Goal: Information Seeking & Learning: Learn about a topic

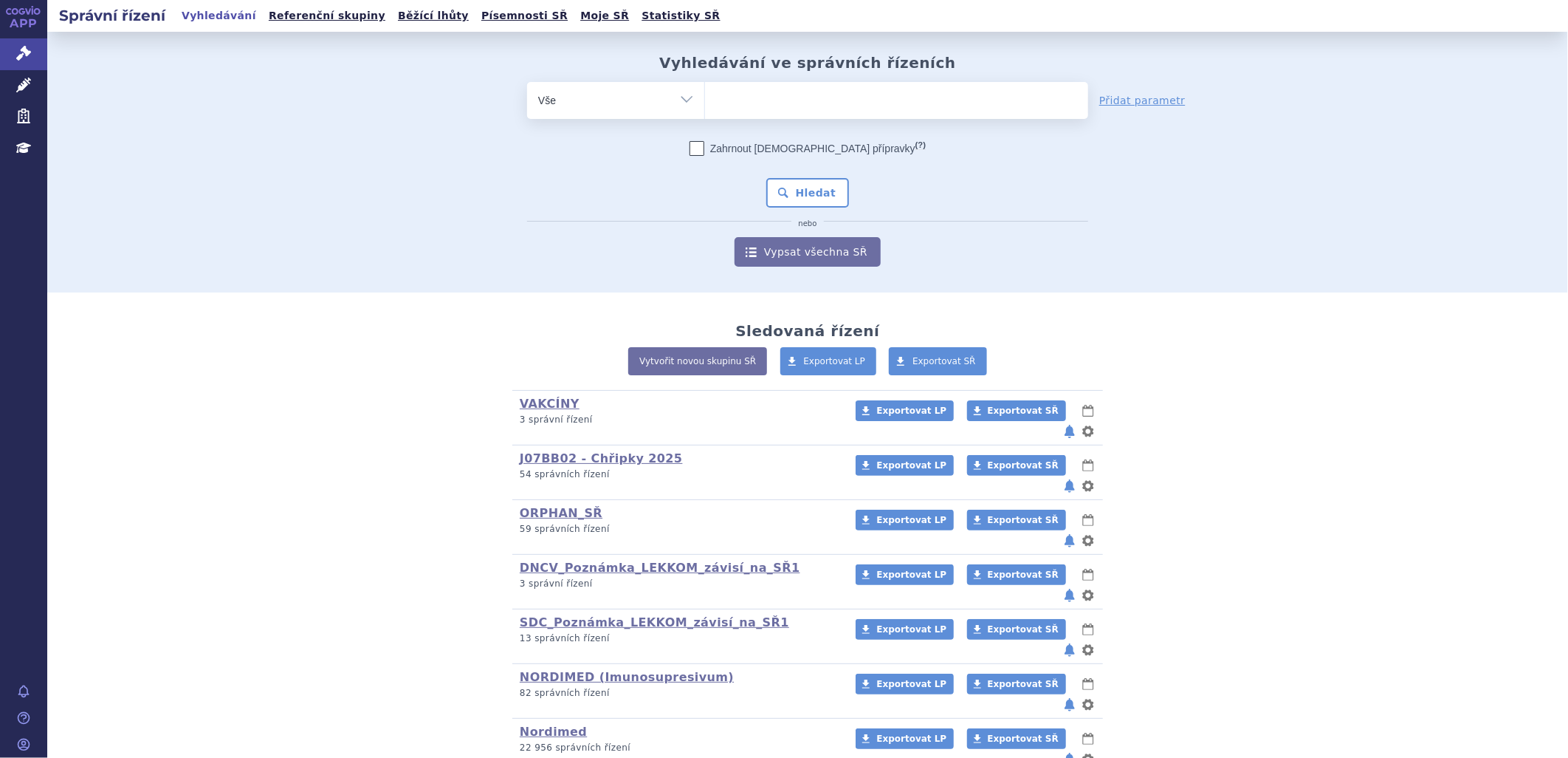
click at [197, 17] on link "Vyhledávání" at bounding box center [219, 16] width 83 height 20
click at [588, 615] on link "SDC_Poznámka_LEKKOM_závisí_na_SŘ1" at bounding box center [654, 622] width 270 height 14
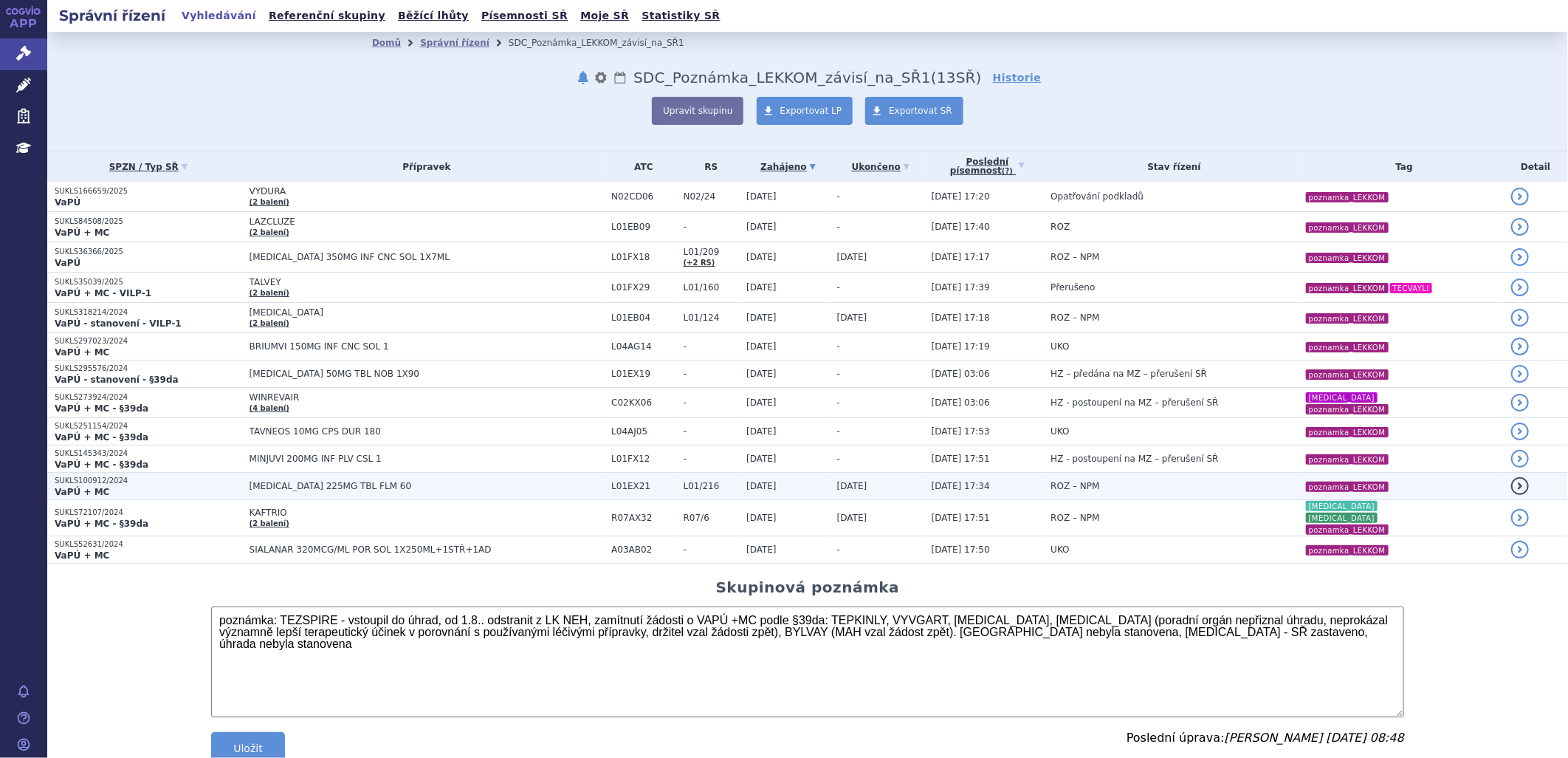
click at [272, 484] on span "[MEDICAL_DATA] 225MG TBL FLM 60" at bounding box center [426, 486] width 355 height 10
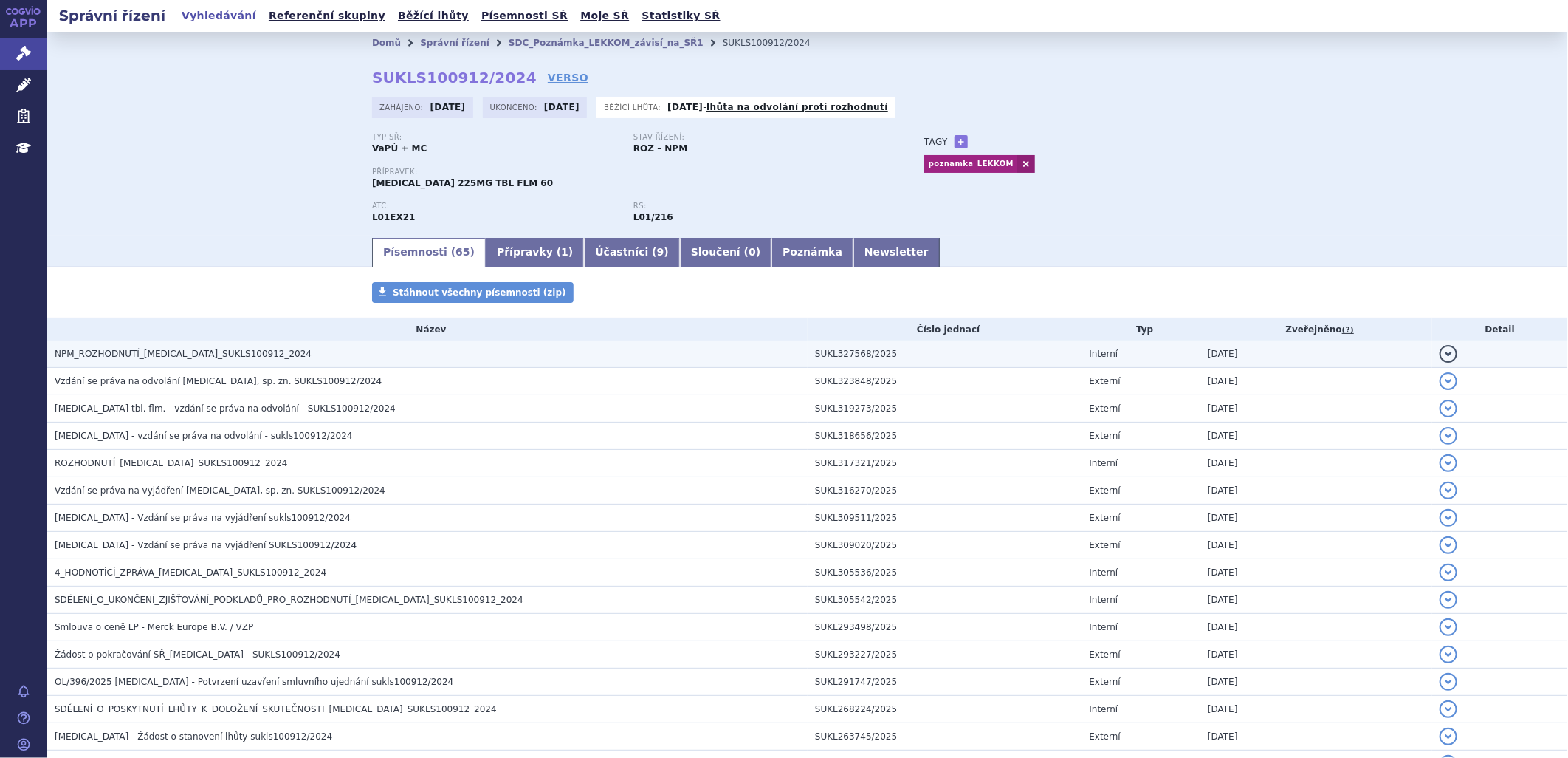
click at [190, 351] on span "NPM_ROZHODNUTÍ_[MEDICAL_DATA]_SUKLS100912_2024" at bounding box center [183, 353] width 257 height 10
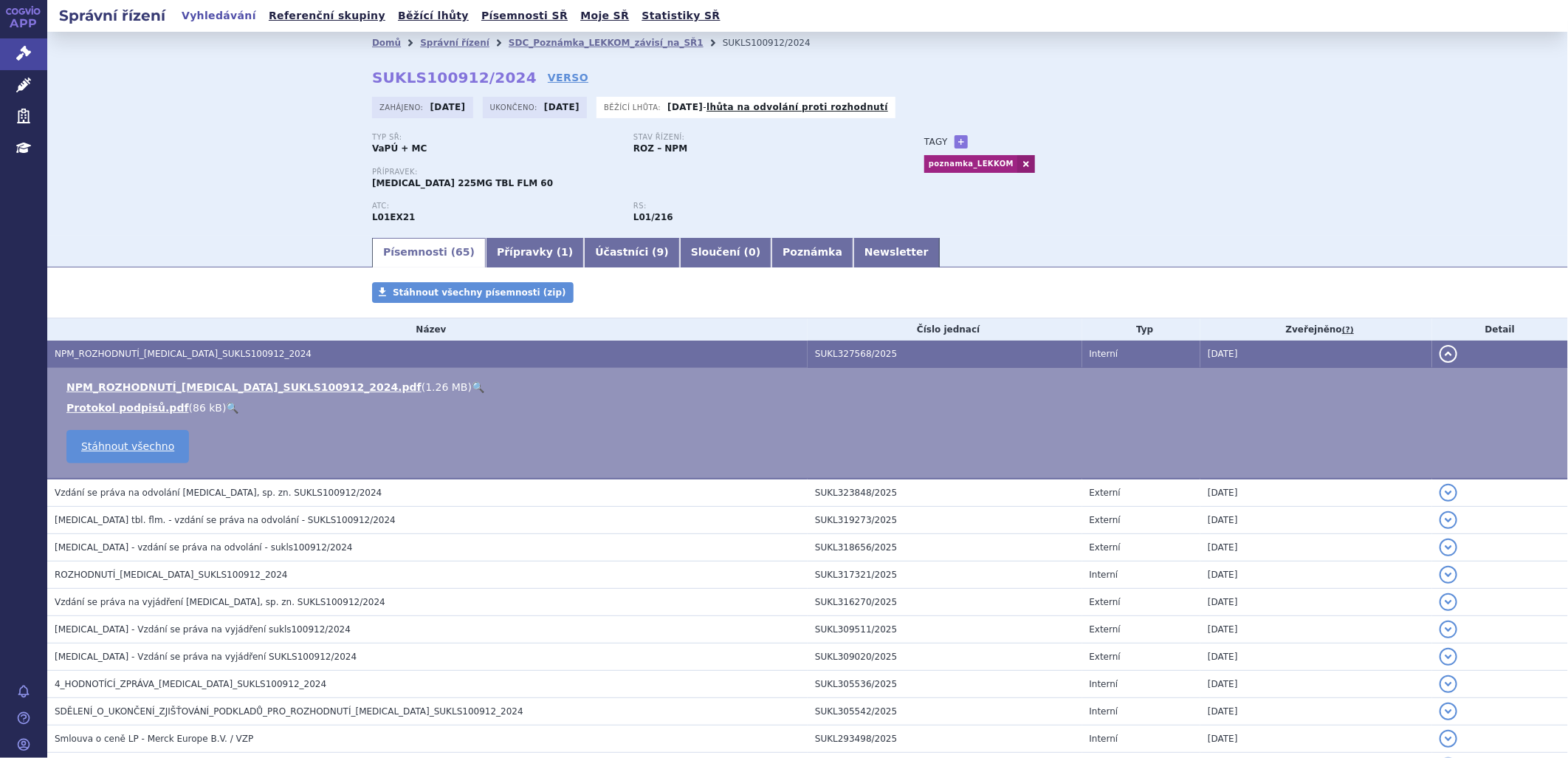
click at [472, 390] on link "🔍" at bounding box center [478, 386] width 13 height 12
drag, startPoint x: 359, startPoint y: 180, endPoint x: 482, endPoint y: 184, distance: 123.1
click at [482, 184] on div "Domů Správní řízení SDC_Poznámka_LEKKOM_závisí_na_SŘ1 SUKLS100912/2024 SUKLS100…" at bounding box center [808, 145] width 930 height 182
drag, startPoint x: 482, startPoint y: 184, endPoint x: 525, endPoint y: 199, distance: 45.5
click at [525, 199] on div "Přípravek: TEPMETKO 225MG TBL FLM 60" at bounding box center [634, 184] width 523 height 34
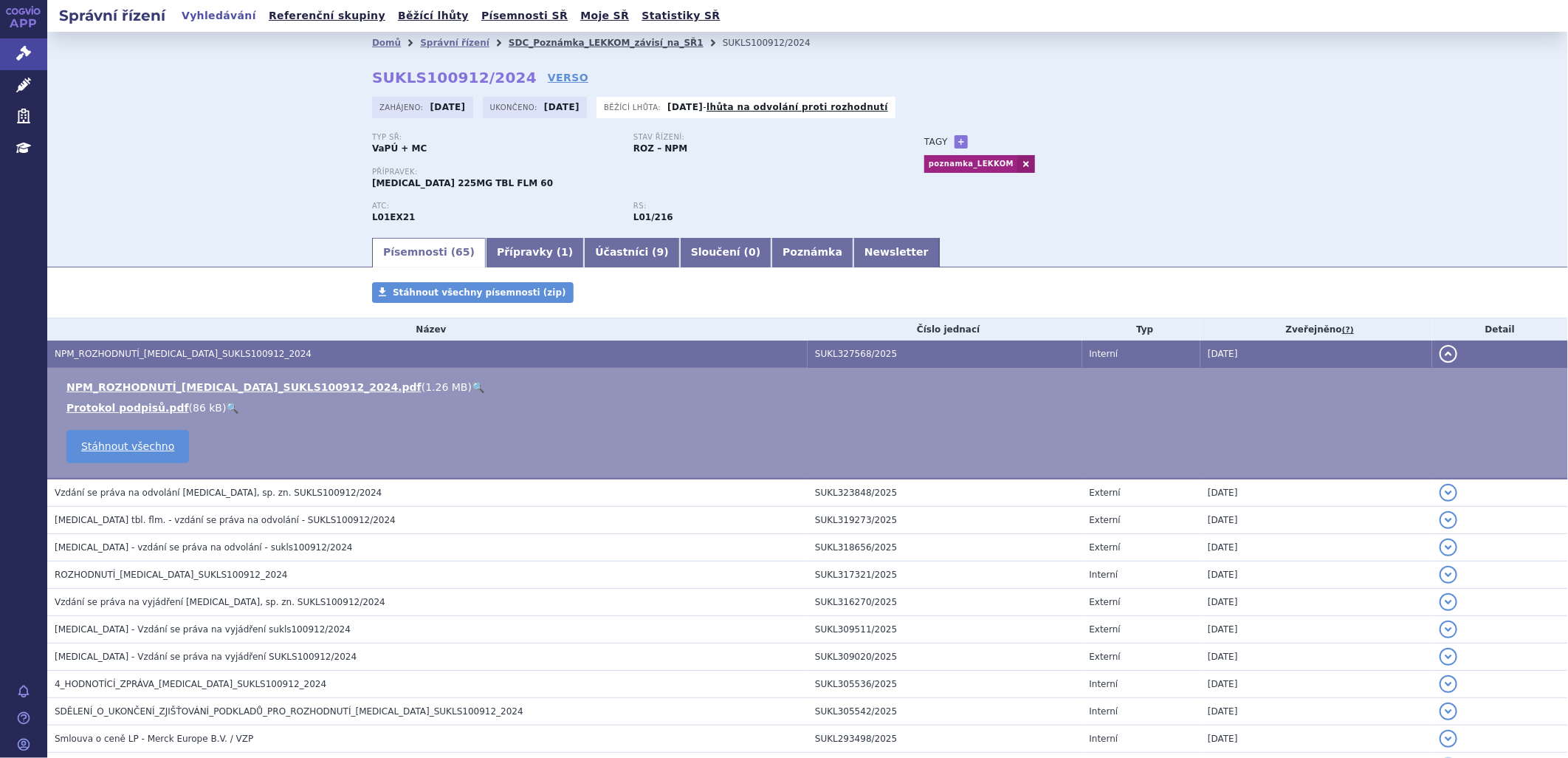
click at [509, 40] on link "SDC_Poznámka_LEKKOM_závisí_na_SŘ1" at bounding box center [606, 43] width 195 height 10
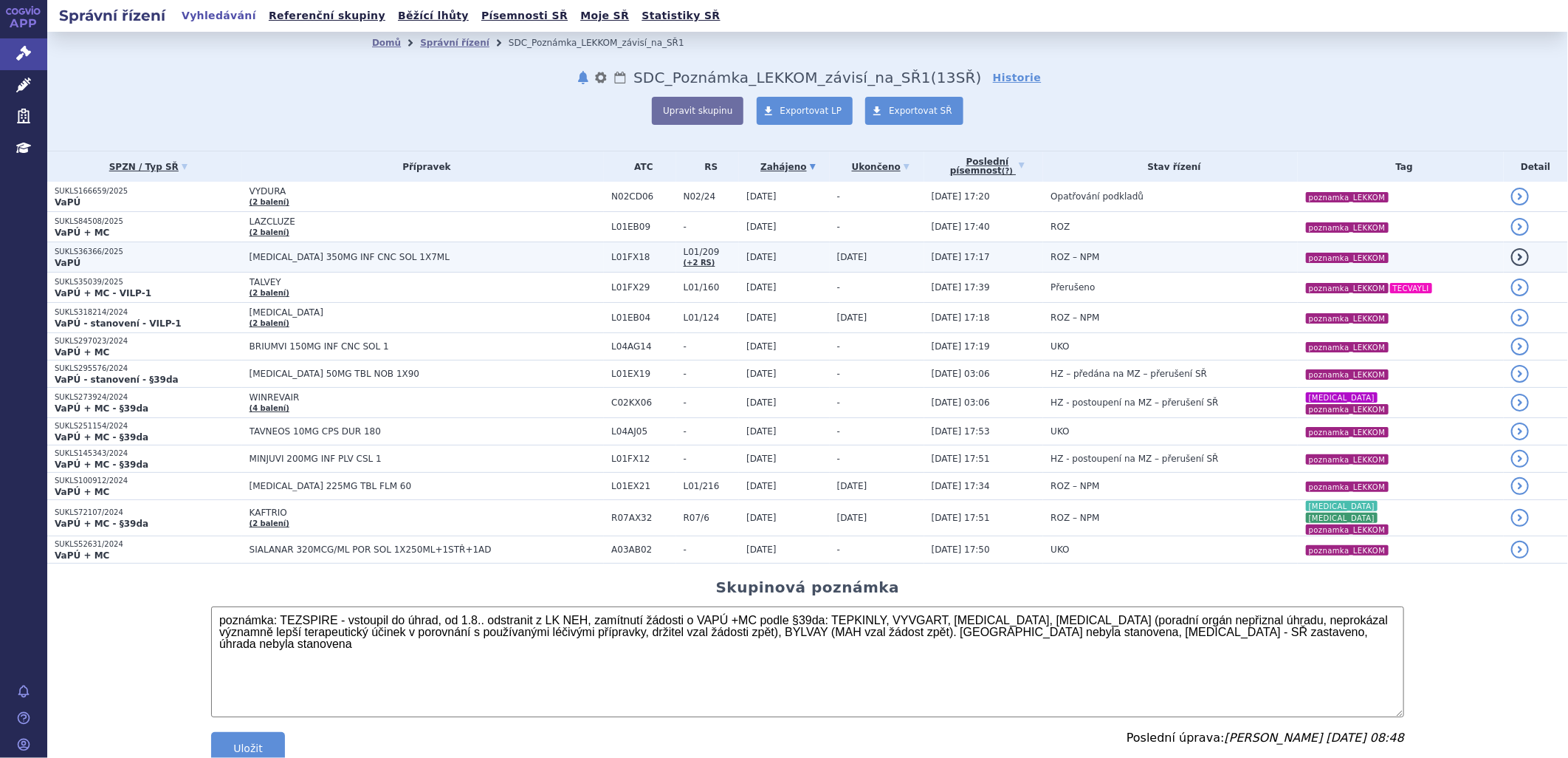
click at [303, 255] on span "[MEDICAL_DATA] 350MG INF CNC SOL 1X7ML" at bounding box center [426, 257] width 355 height 10
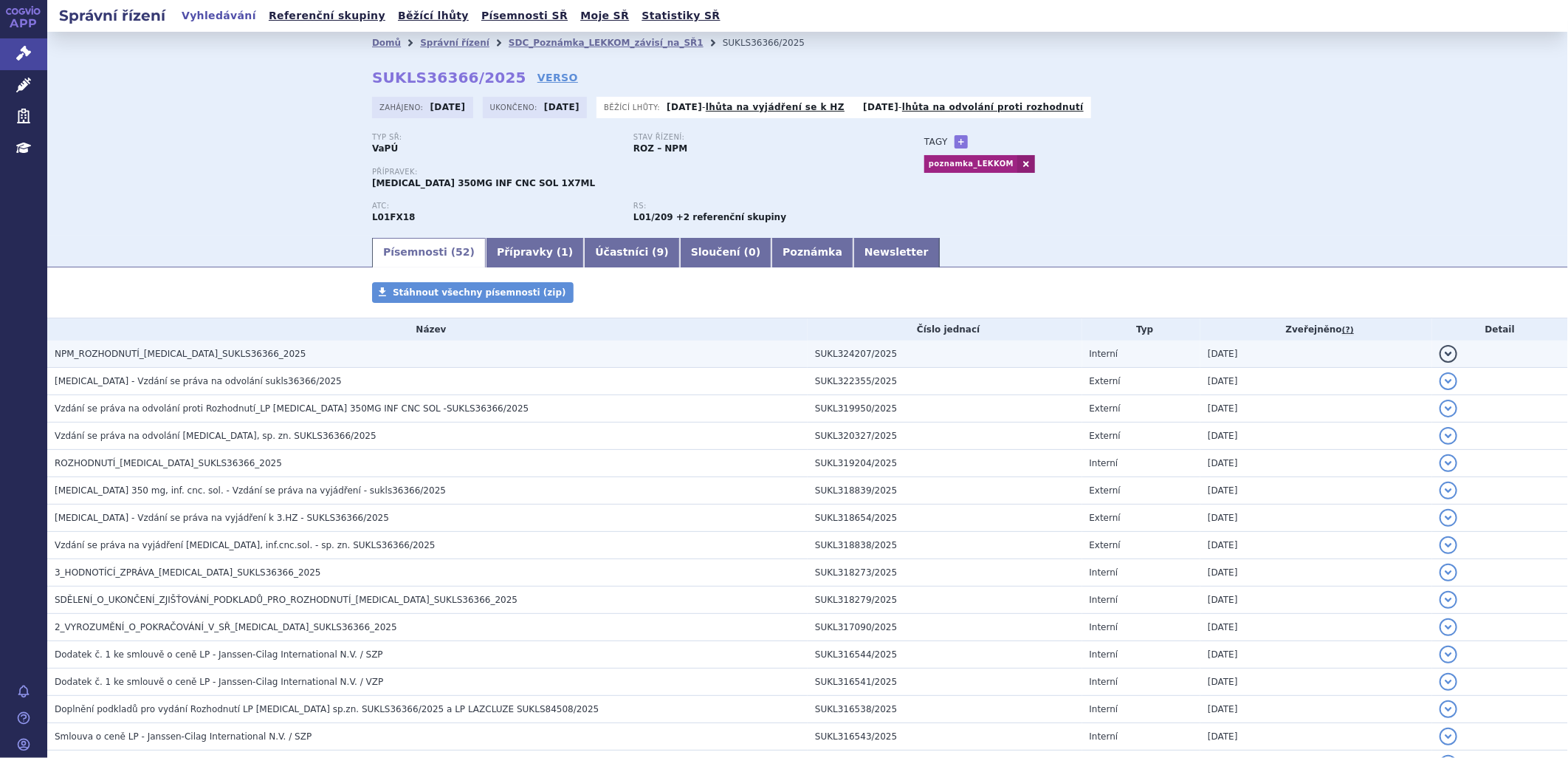
drag, startPoint x: 233, startPoint y: 350, endPoint x: 249, endPoint y: 360, distance: 18.9
click at [233, 351] on span "NPM_ROZHODNUTÍ_[MEDICAL_DATA]_SUKLS36366_2025" at bounding box center [180, 353] width 251 height 10
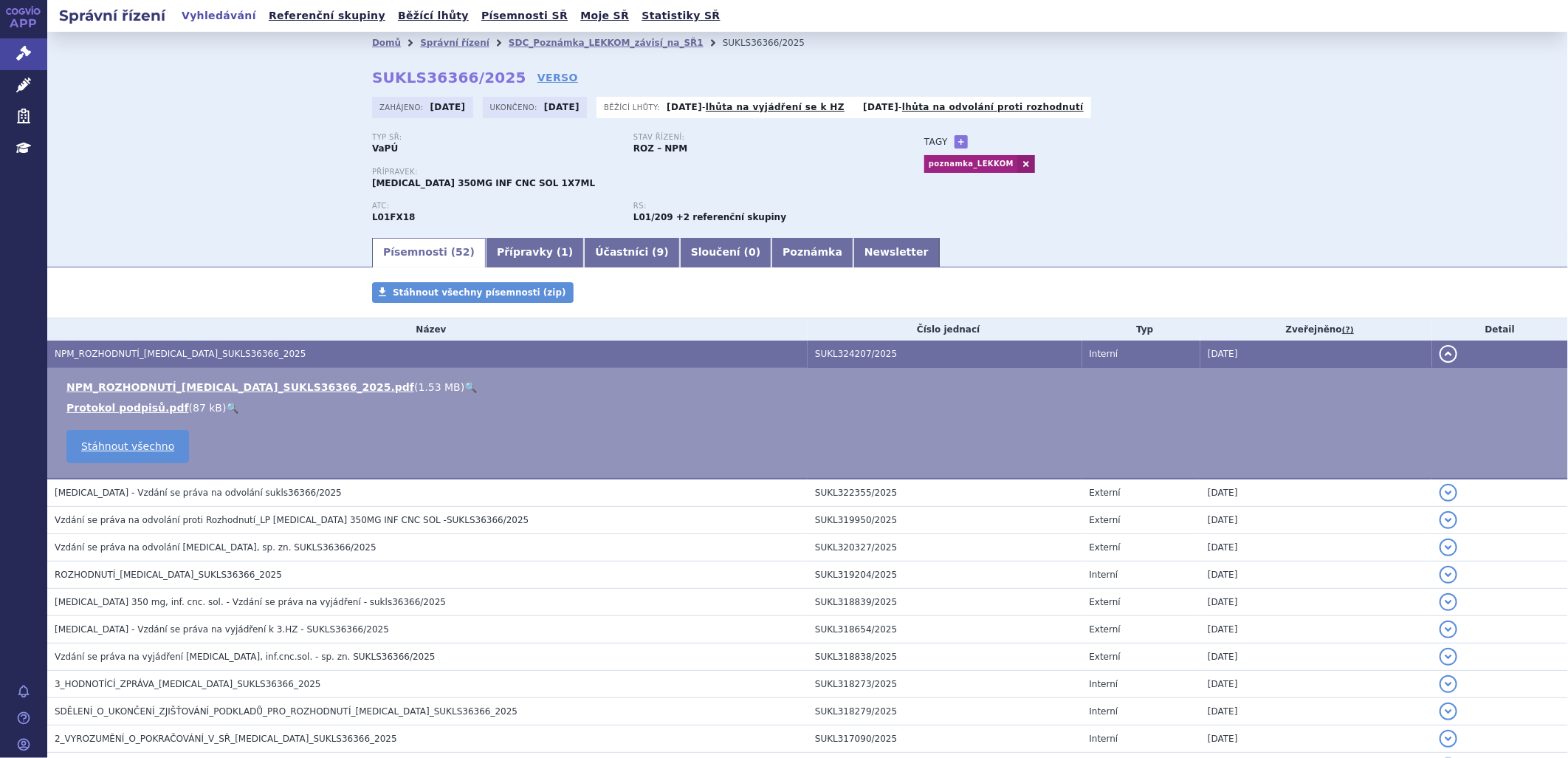
click at [464, 387] on link "🔍" at bounding box center [471, 386] width 13 height 12
click at [518, 43] on link "SDC_Poznámka_LEKKOM_závisí_na_SŘ1" at bounding box center [606, 43] width 195 height 10
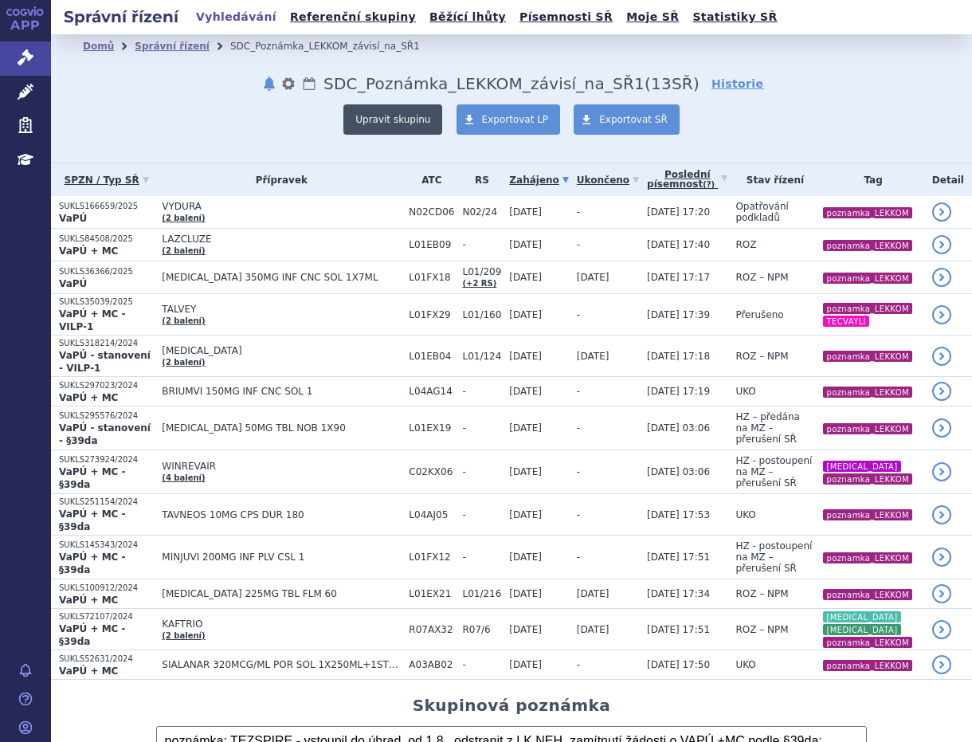
click at [398, 121] on button "Upravit skupinu" at bounding box center [392, 119] width 99 height 30
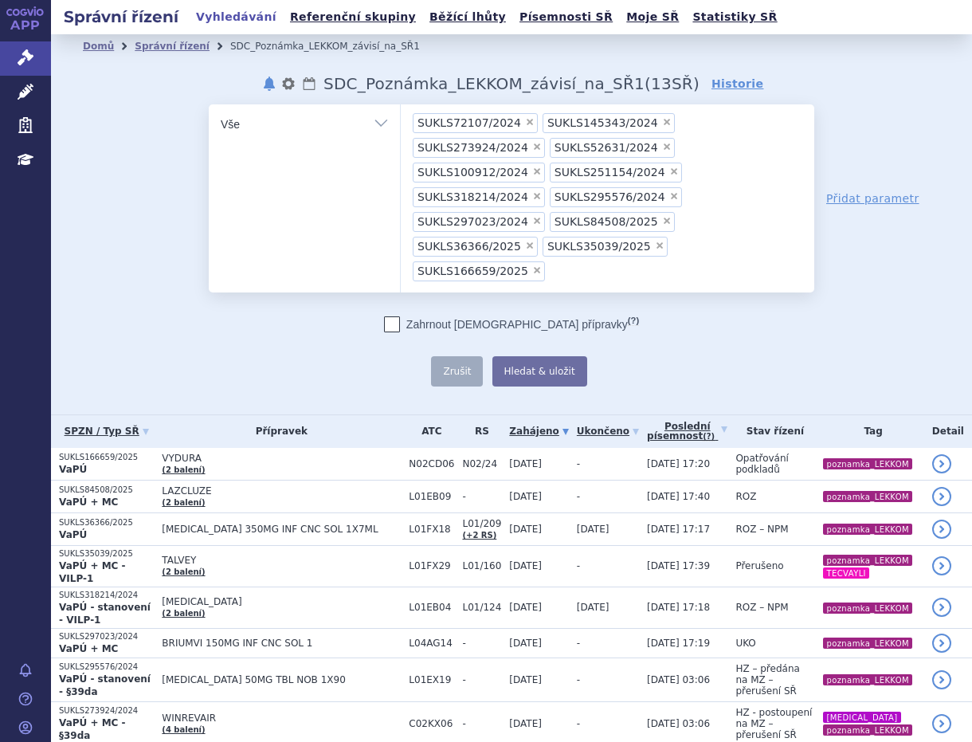
click at [554, 222] on ul "× SUKLS72107/2024 × SUKLS145343/2024 × SUKLS273924/2024 × SUKLS52631/2024 × SUK…" at bounding box center [608, 195] width 414 height 183
click at [401, 143] on select "SUKLS72107/2024 SUKLS145343/2024 SUKLS273924/2024 SUKLS52631/2024 SUKLS100912/2…" at bounding box center [400, 124] width 1 height 40
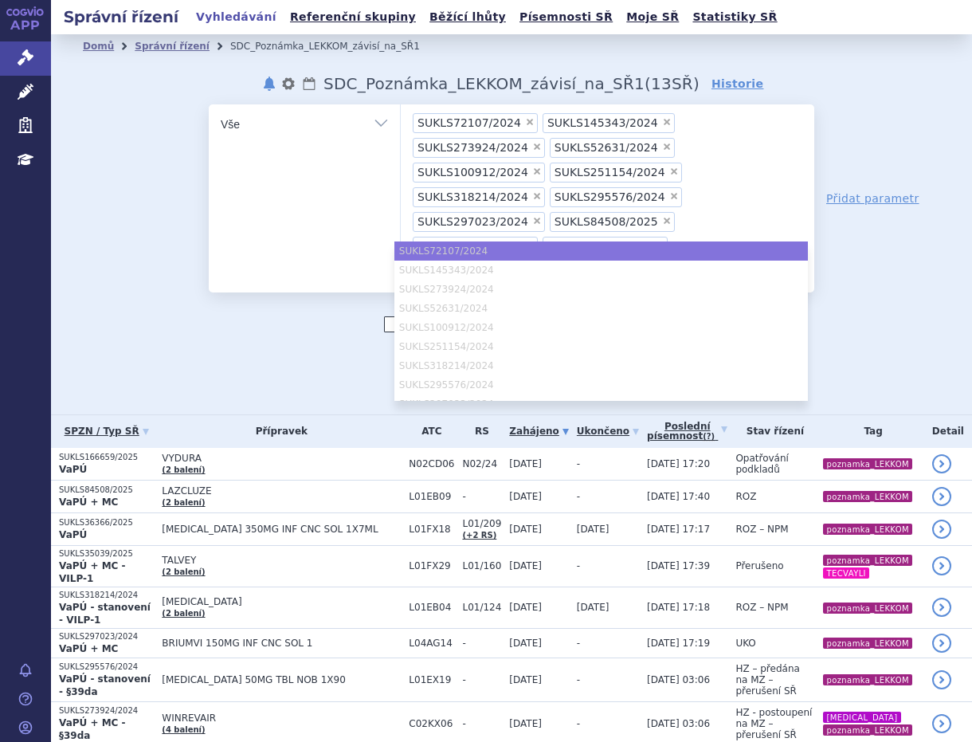
paste input "SUKLS273924/2024"
type input "SUKLS273924/2024"
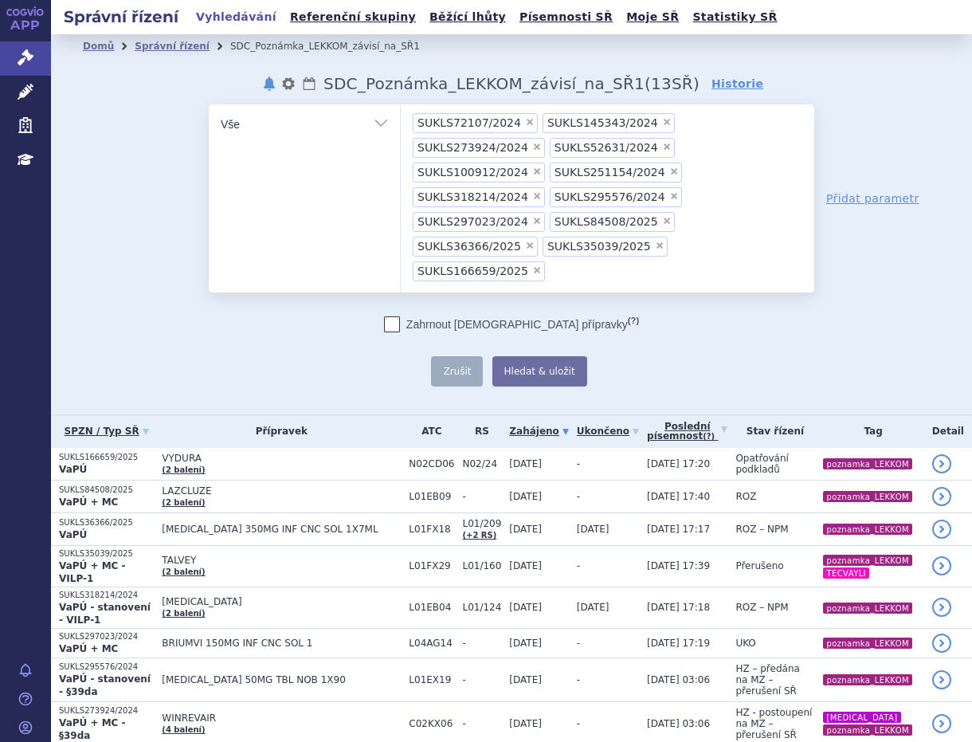
type input "SUKLS273924/2024"
click at [531, 356] on button "Hledat & uložit" at bounding box center [539, 371] width 95 height 30
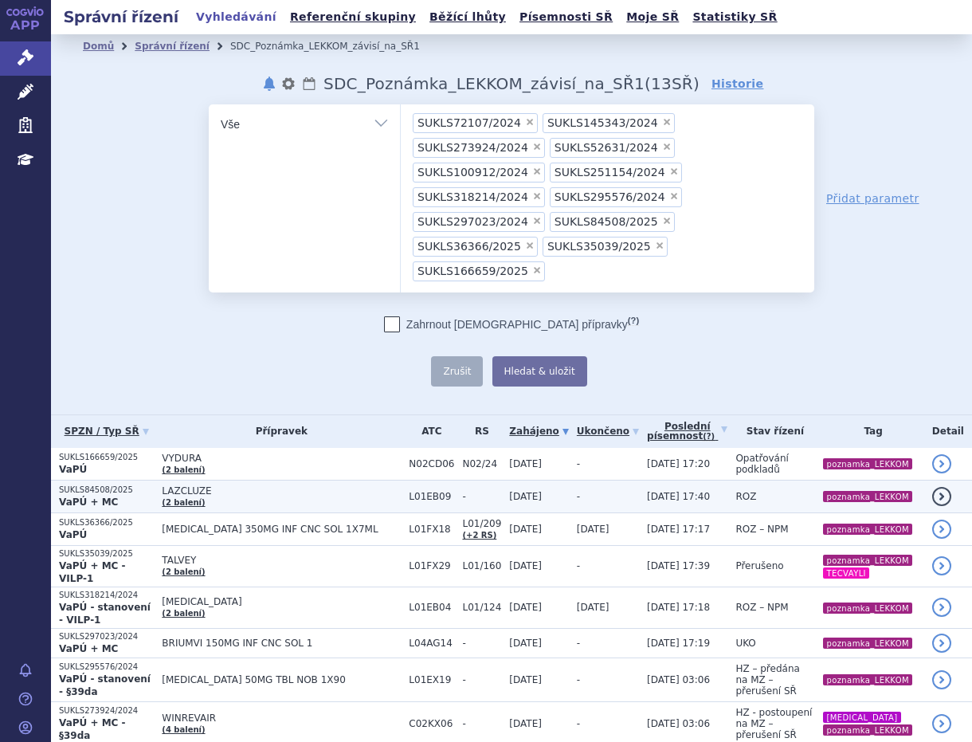
click at [105, 484] on p "SUKLS84508/2025" at bounding box center [106, 489] width 95 height 11
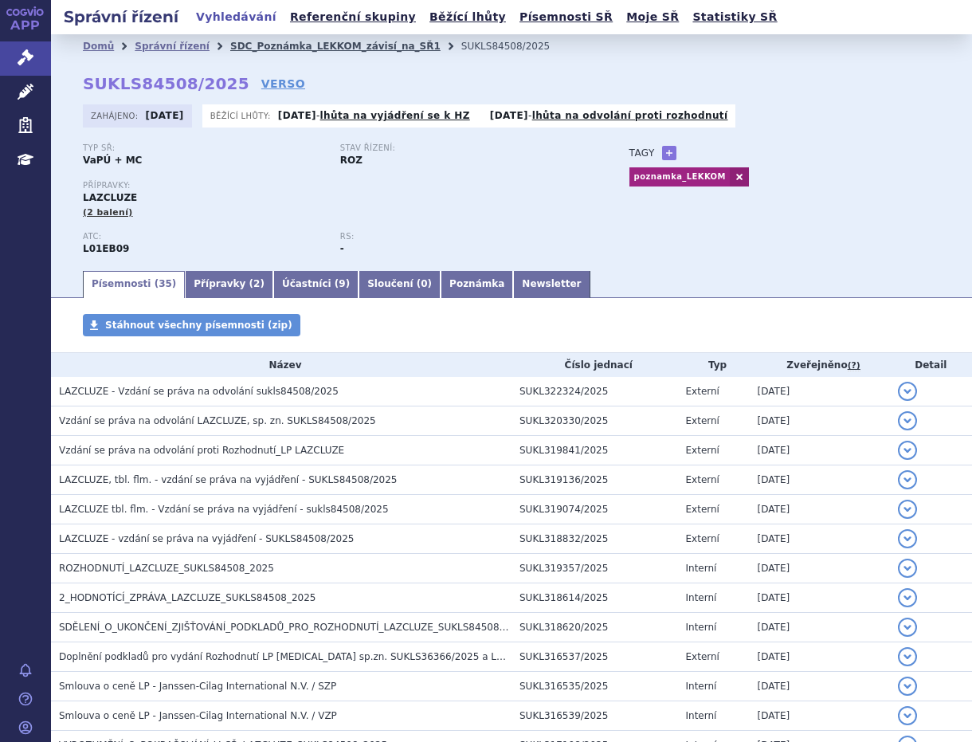
click at [263, 49] on link "SDC_Poznámka_LEKKOM_závisí_na_SŘ1" at bounding box center [335, 46] width 210 height 11
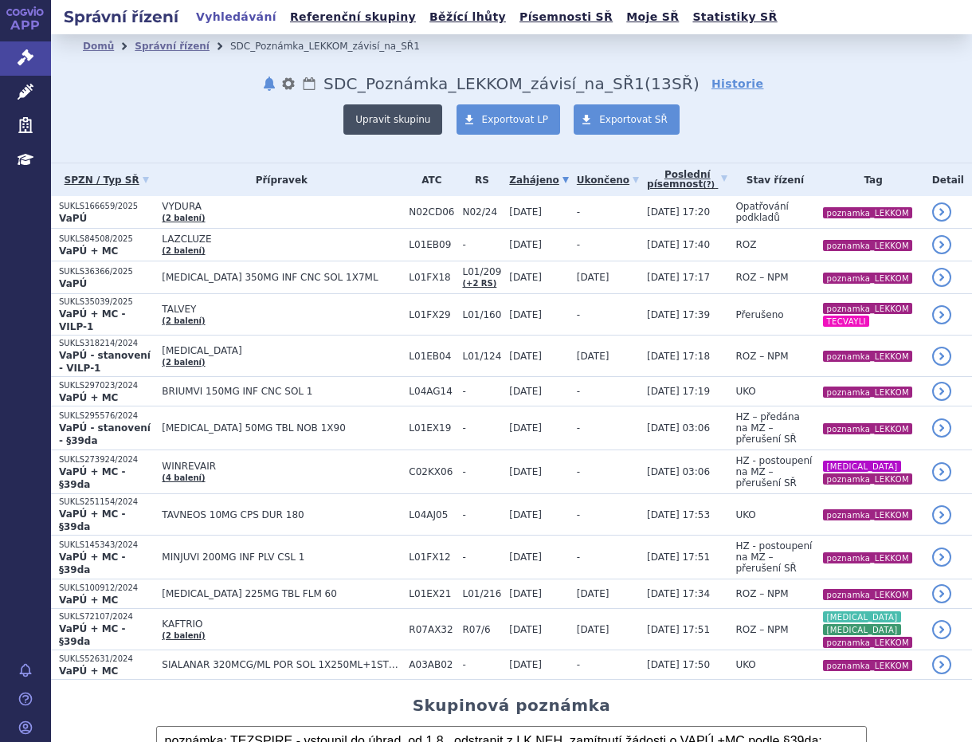
click at [408, 124] on button "Upravit skupinu" at bounding box center [392, 119] width 99 height 30
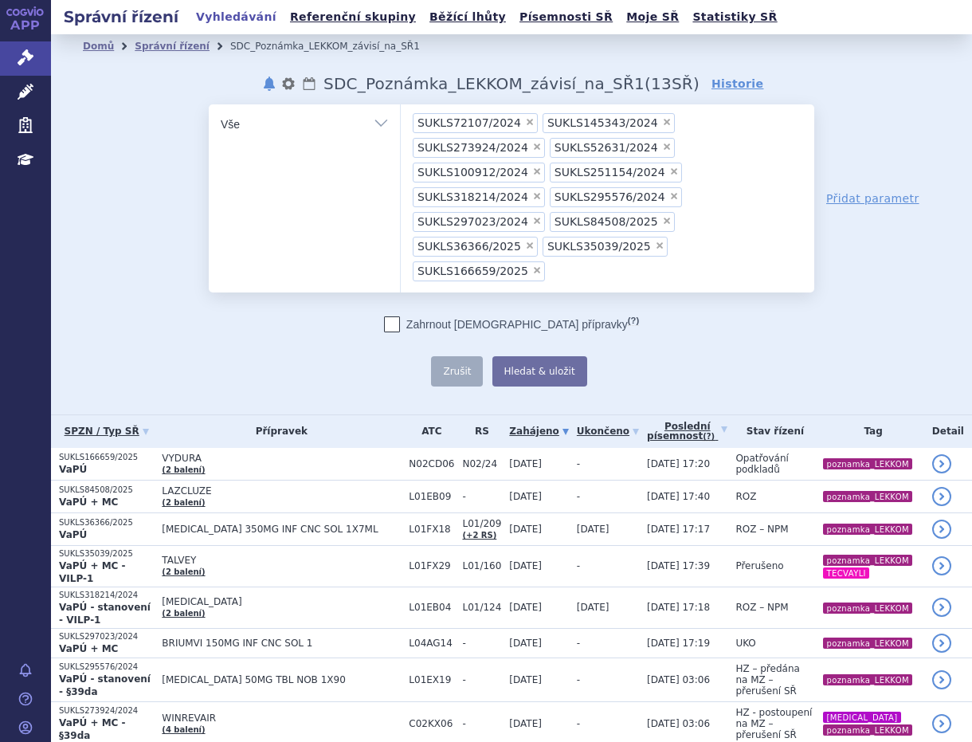
click at [570, 224] on ul "× SUKLS72107/2024 × SUKLS145343/2024 × SUKLS273924/2024 × SUKLS52631/2024 × SUK…" at bounding box center [608, 195] width 414 height 183
click at [401, 143] on select "SUKLS72107/2024 SUKLS145343/2024 SUKLS273924/2024 SUKLS52631/2024 SUKLS100912/2…" at bounding box center [400, 124] width 1 height 40
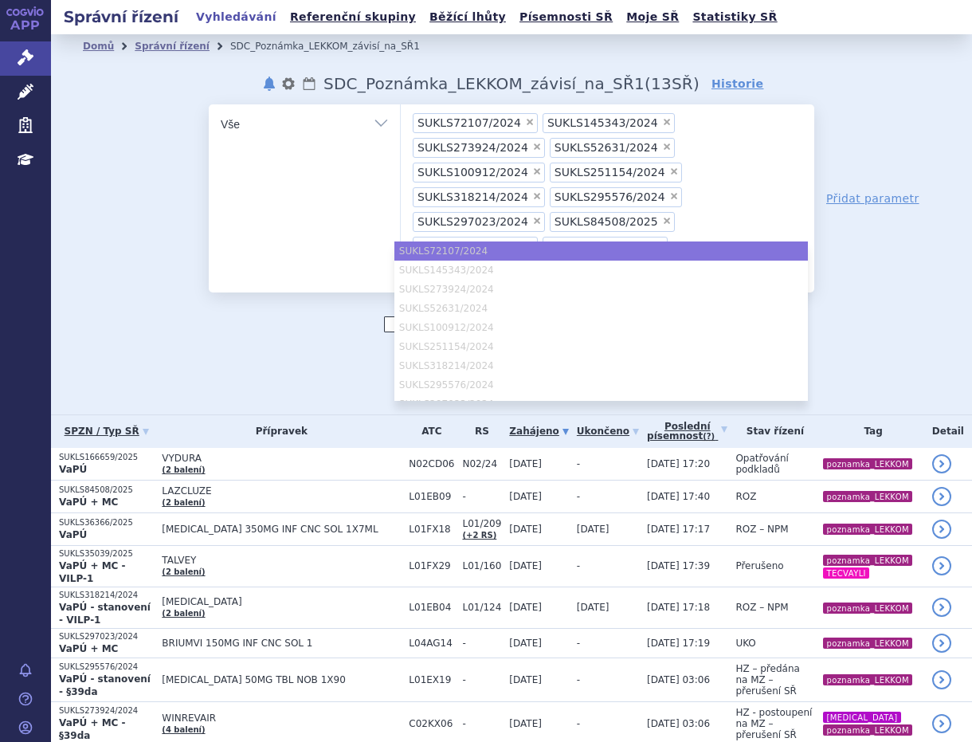
paste input "SUKLS35039/2025"
type input "SUKLS35039/2025"
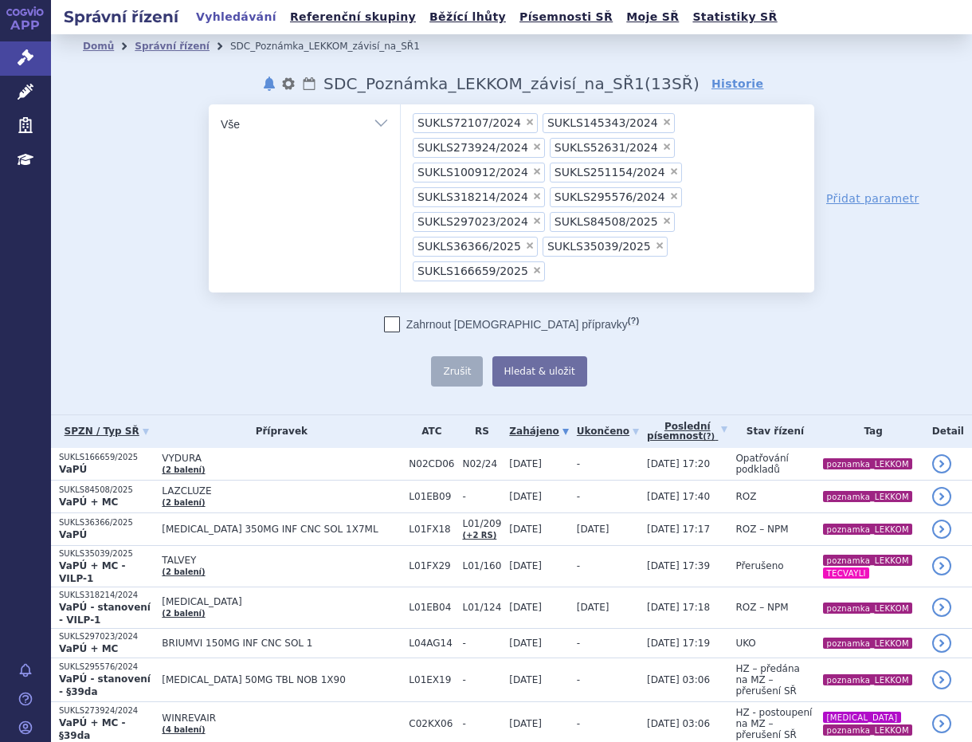
click at [935, 88] on div "Domů Správní řízení SDC_Poznámka_LEKKOM_závisí_na_SŘ1 notifikace nastavení Přej…" at bounding box center [511, 222] width 921 height 328
click at [506, 356] on button "Hledat & uložit" at bounding box center [539, 371] width 95 height 30
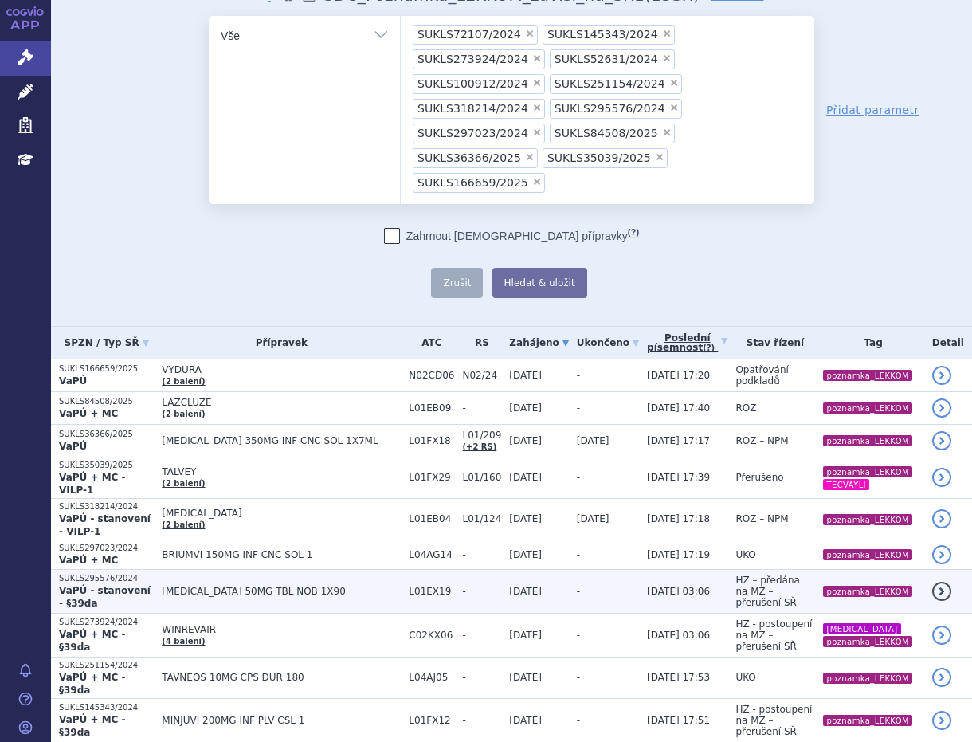
scroll to position [177, 0]
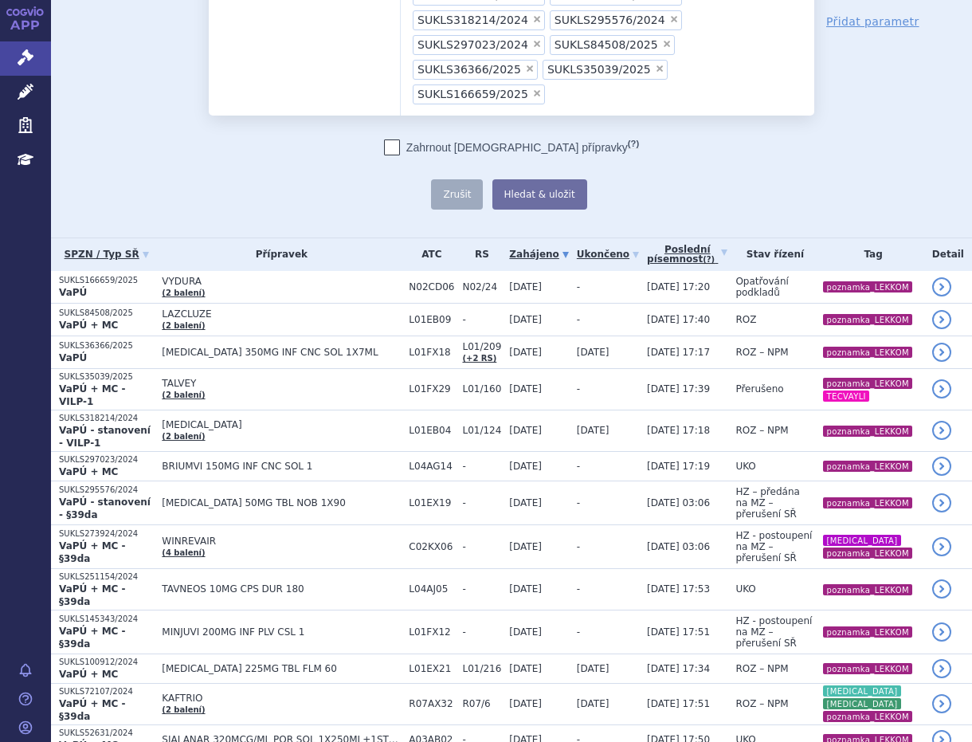
click at [560, 43] on ul "× SUKLS72107/2024 × SUKLS145343/2024 × SUKLS273924/2024 × SUKLS52631/2024 × SUK…" at bounding box center [608, 18] width 414 height 183
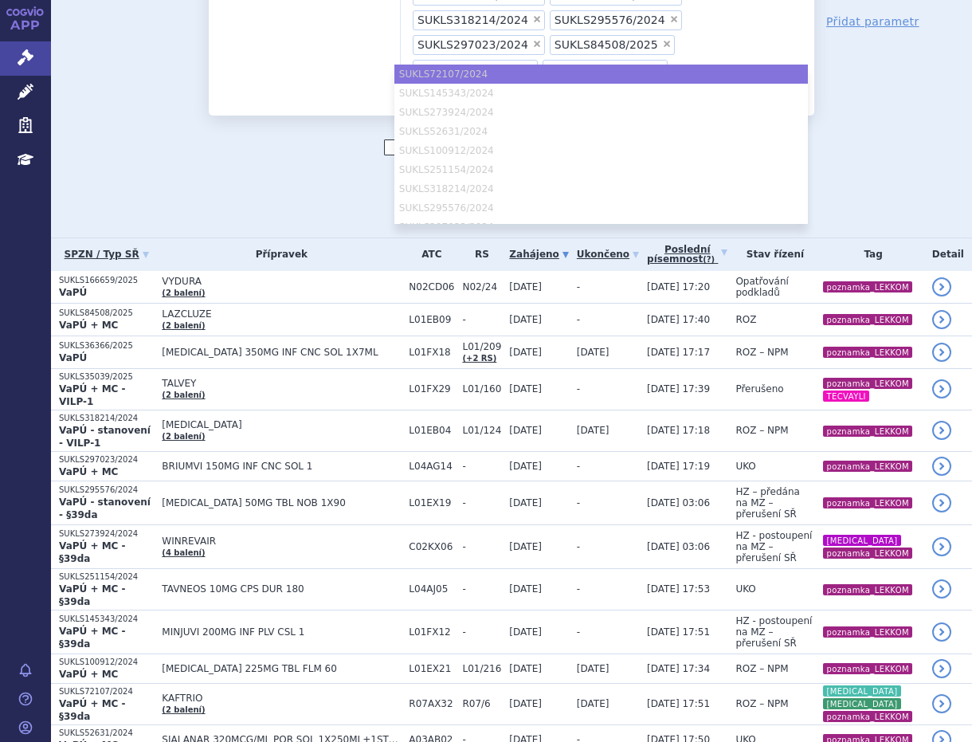
paste input "SUKLS166659/2025"
type input "SUKLS166659/2025"
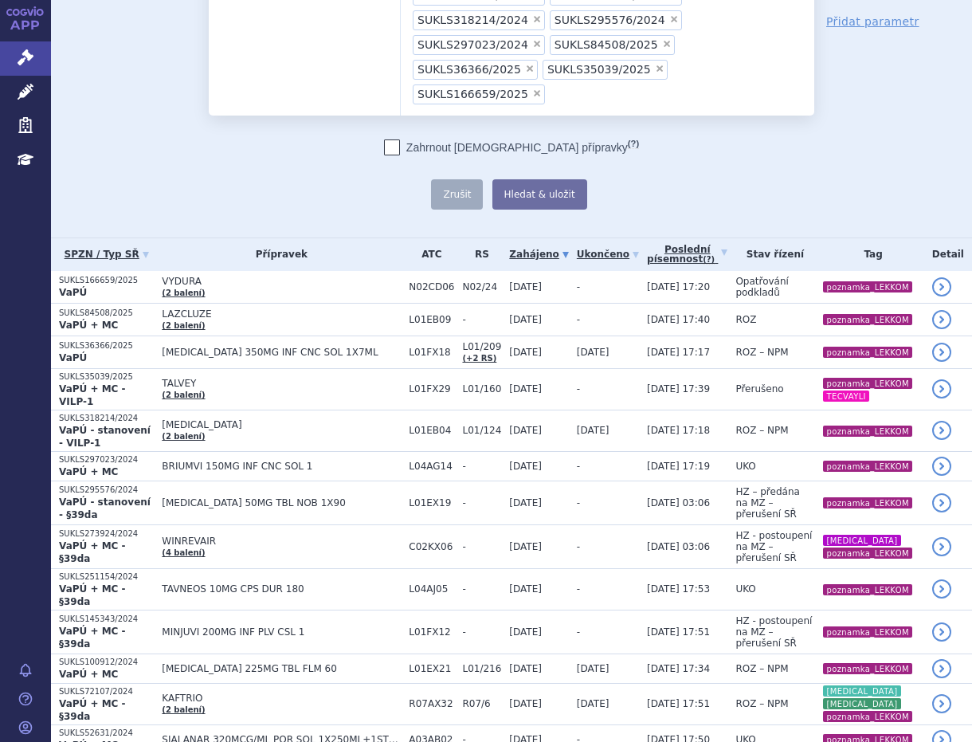
scroll to position [104, 0]
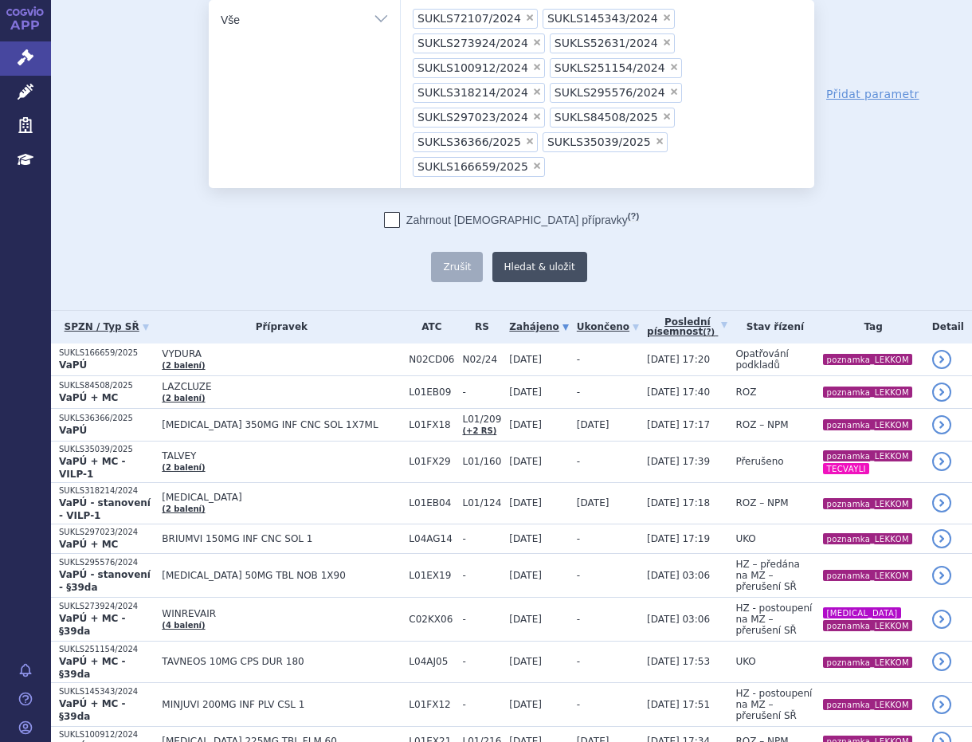
click at [505, 252] on button "Hledat & uložit" at bounding box center [539, 267] width 95 height 30
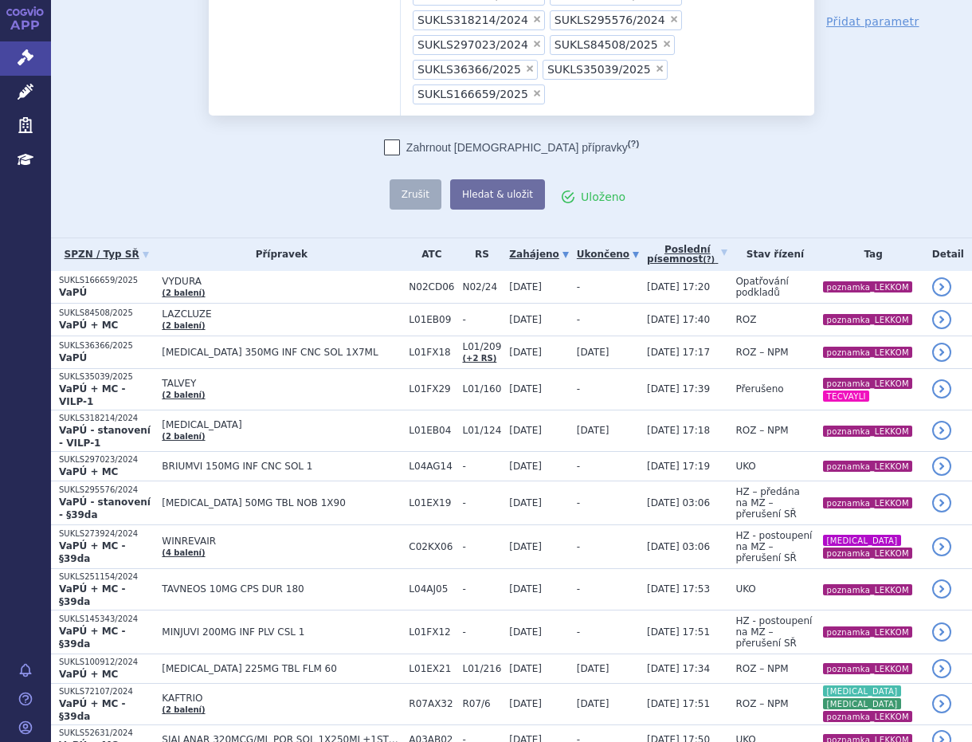
scroll to position [265, 0]
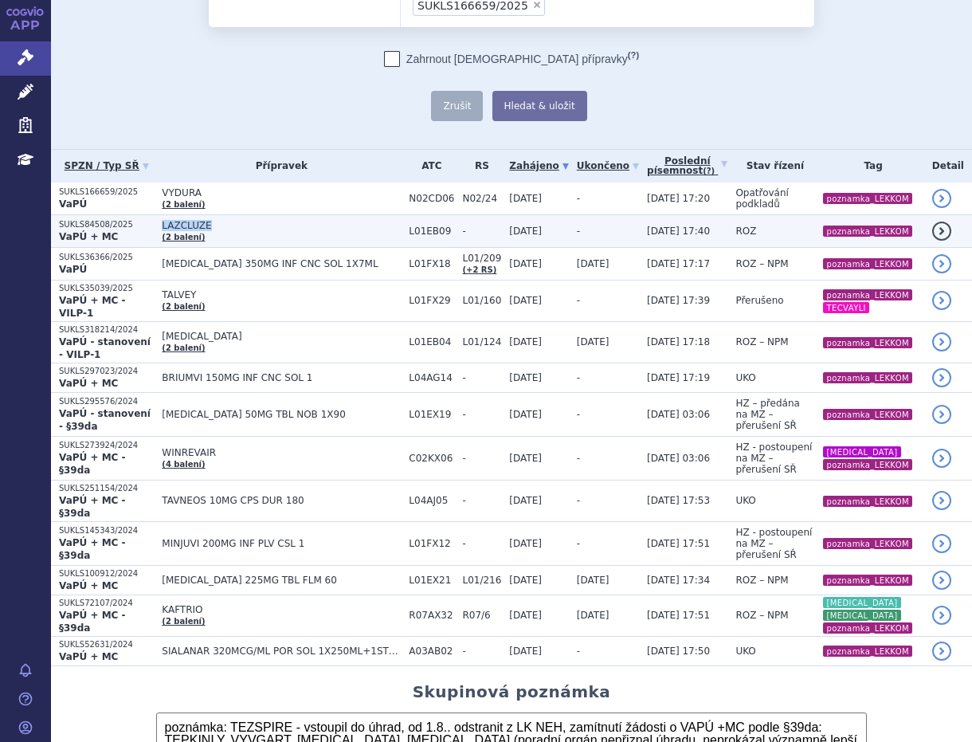
drag, startPoint x: 217, startPoint y: 176, endPoint x: 163, endPoint y: 171, distance: 54.4
click at [163, 220] on span "LAZCLUZE" at bounding box center [281, 225] width 239 height 11
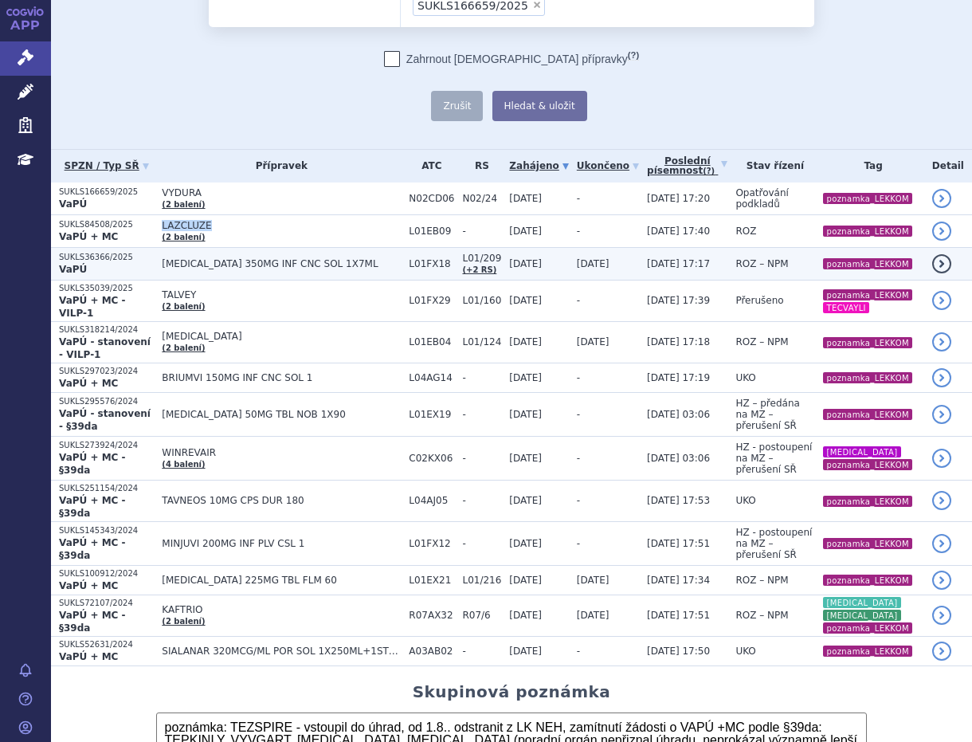
copy span "LAZCLUZE"
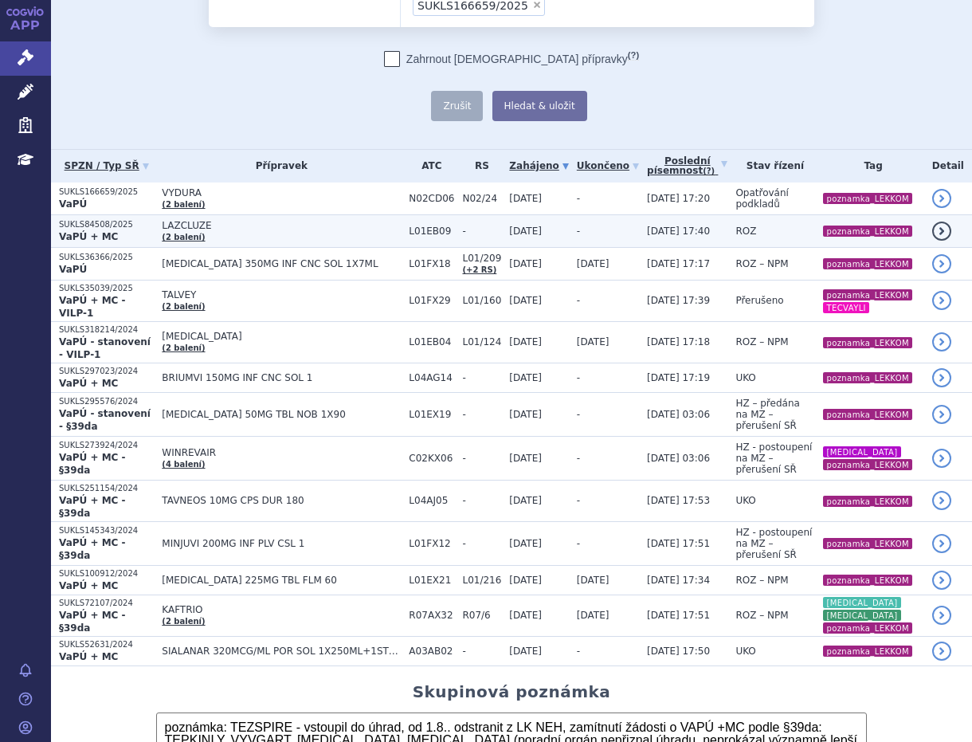
click at [89, 231] on strong "VaPÚ + MC" at bounding box center [88, 236] width 59 height 11
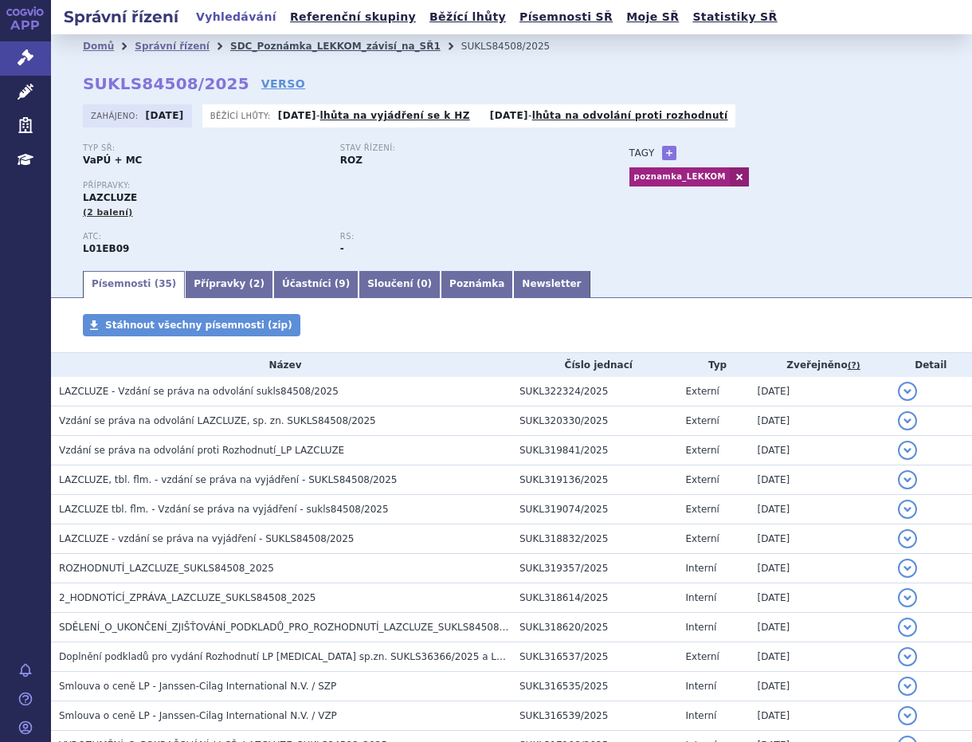
click at [317, 41] on link "SDC_Poznámka_LEKKOM_závisí_na_SŘ1" at bounding box center [335, 46] width 210 height 11
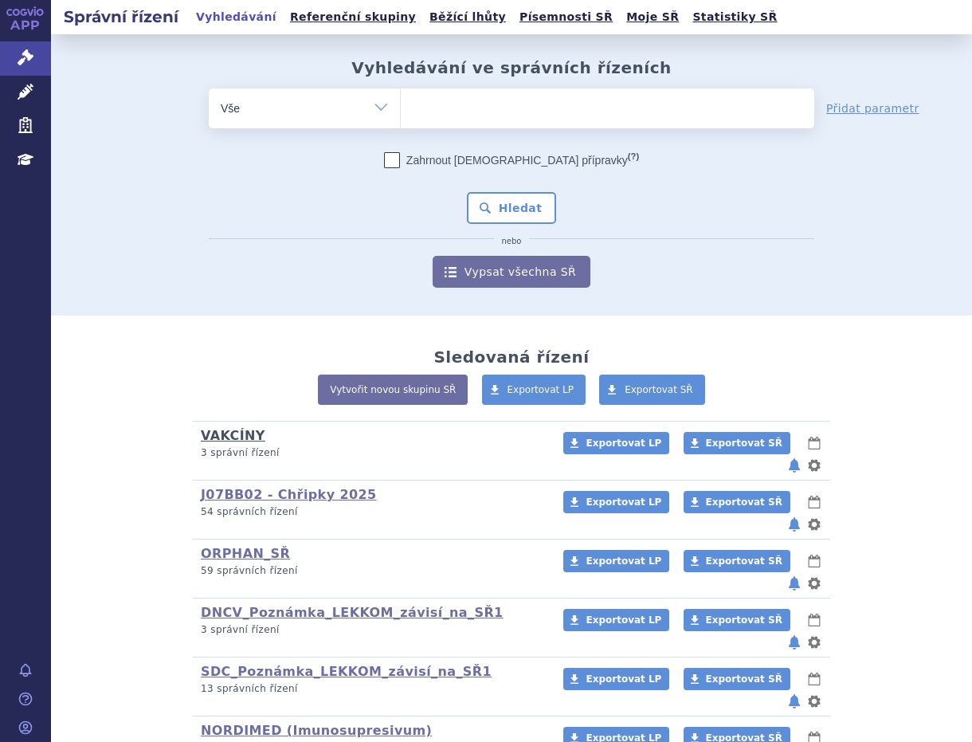
click at [210, 432] on link "VAKCÍNY" at bounding box center [233, 435] width 65 height 15
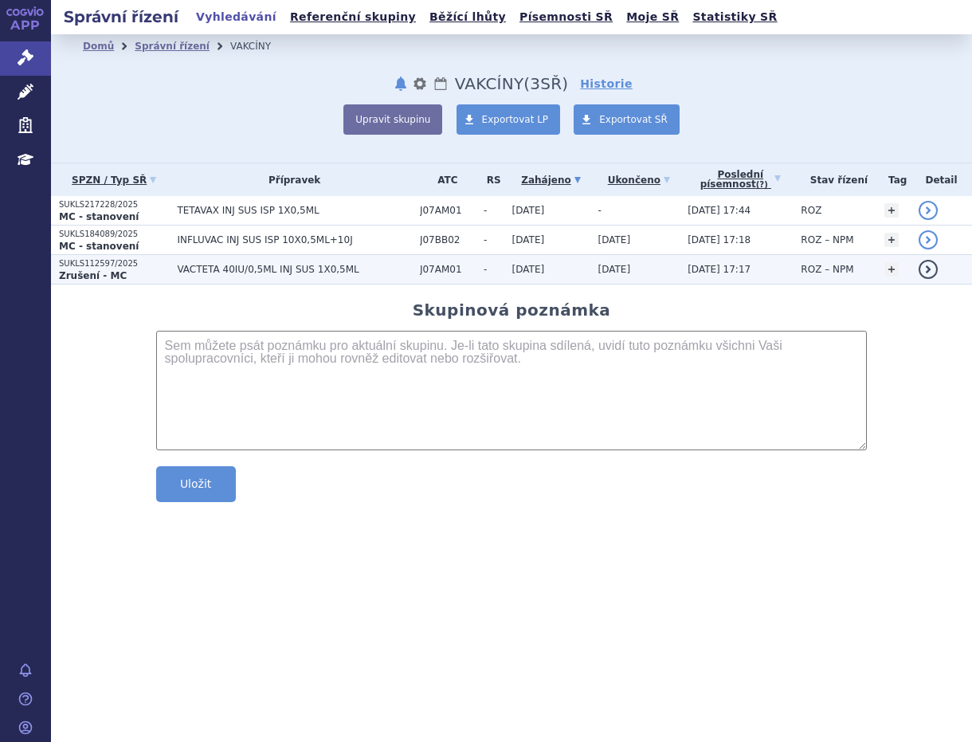
click at [257, 261] on td "VACTETA 40IU/0,5ML INJ SUS 1X0,5ML" at bounding box center [290, 269] width 243 height 29
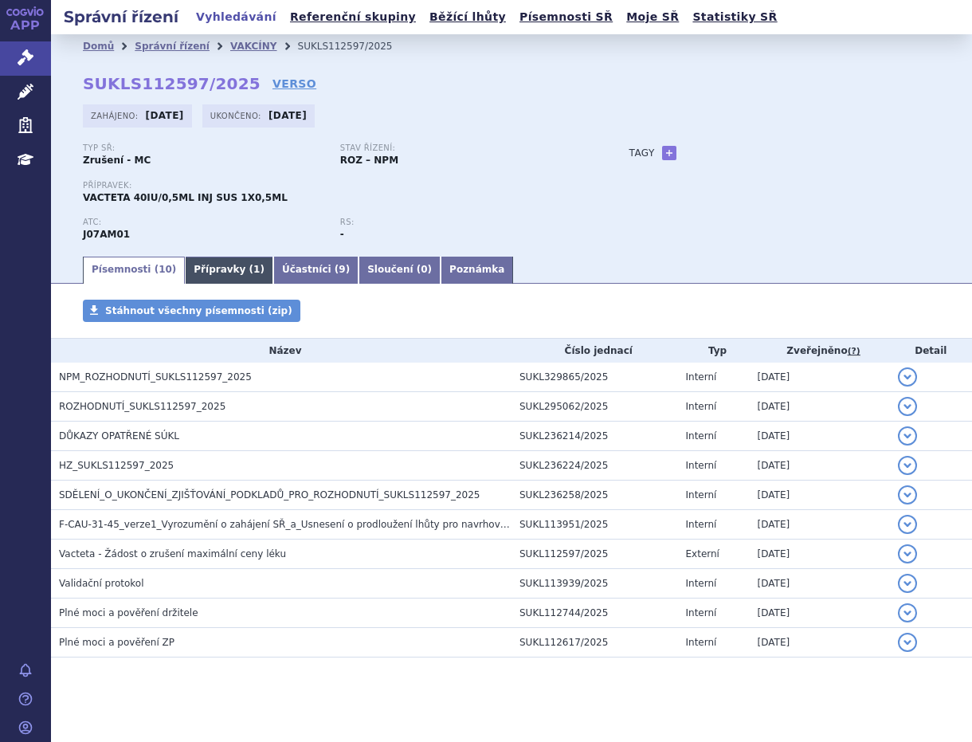
click at [196, 269] on link "Přípravky ( 1 )" at bounding box center [229, 270] width 88 height 27
